Goal: Information Seeking & Learning: Learn about a topic

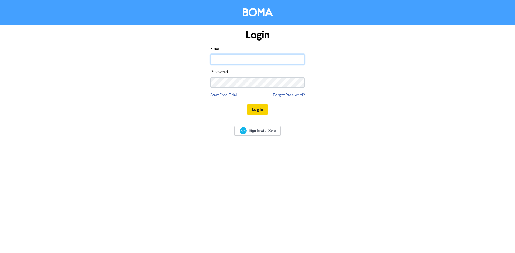
type input "[EMAIL_ADDRESS][DOMAIN_NAME]"
click at [257, 107] on button "Log In" at bounding box center [257, 109] width 20 height 11
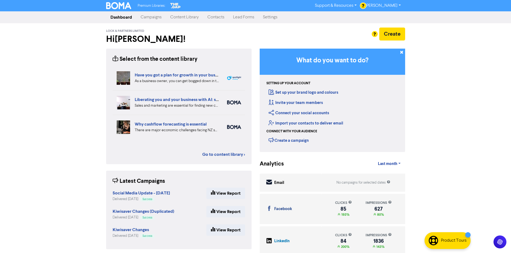
click at [85, 69] on div "Premium Libraries: Support & Resources Video Tutorials FAQ & Guides Marketing E…" at bounding box center [255, 126] width 511 height 253
click at [155, 17] on link "Campaigns" at bounding box center [151, 17] width 30 height 11
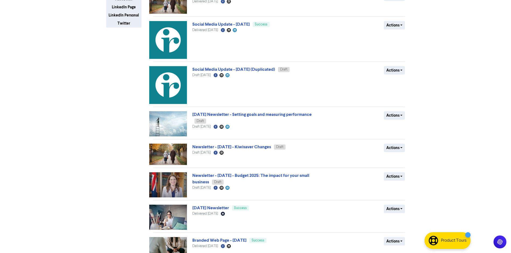
scroll to position [130, 0]
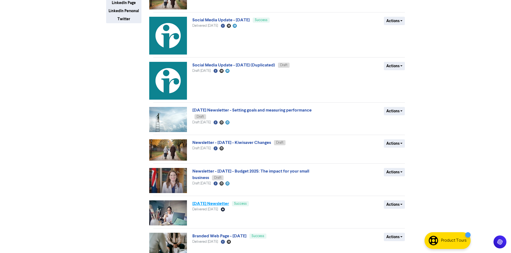
click at [220, 203] on link "[DATE] Newsletter" at bounding box center [210, 202] width 37 height 5
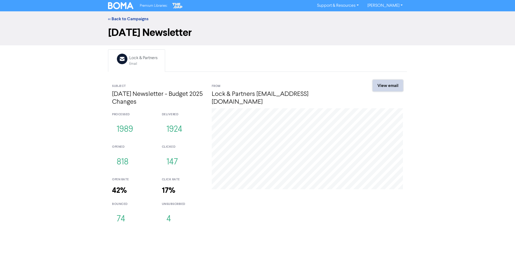
click at [393, 85] on link "View email" at bounding box center [388, 85] width 30 height 11
click at [135, 17] on link "<< Back to Campaigns" at bounding box center [128, 18] width 40 height 5
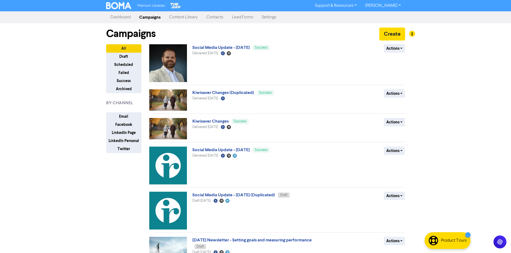
click at [182, 15] on link "Content Library" at bounding box center [183, 17] width 37 height 11
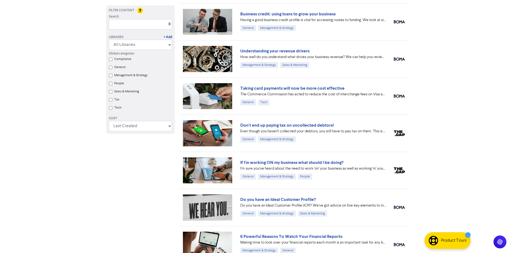
scroll to position [742, 0]
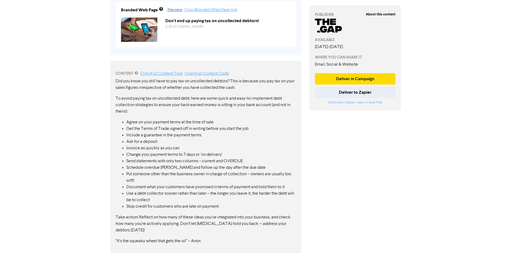
scroll to position [226, 0]
click at [394, 146] on div "About this content PUBLISHER AVAILABLE August 5th, 2025 - July 31st, 2026 WHERE…" at bounding box center [356, 26] width 100 height 452
